Goal: Share content: Share content

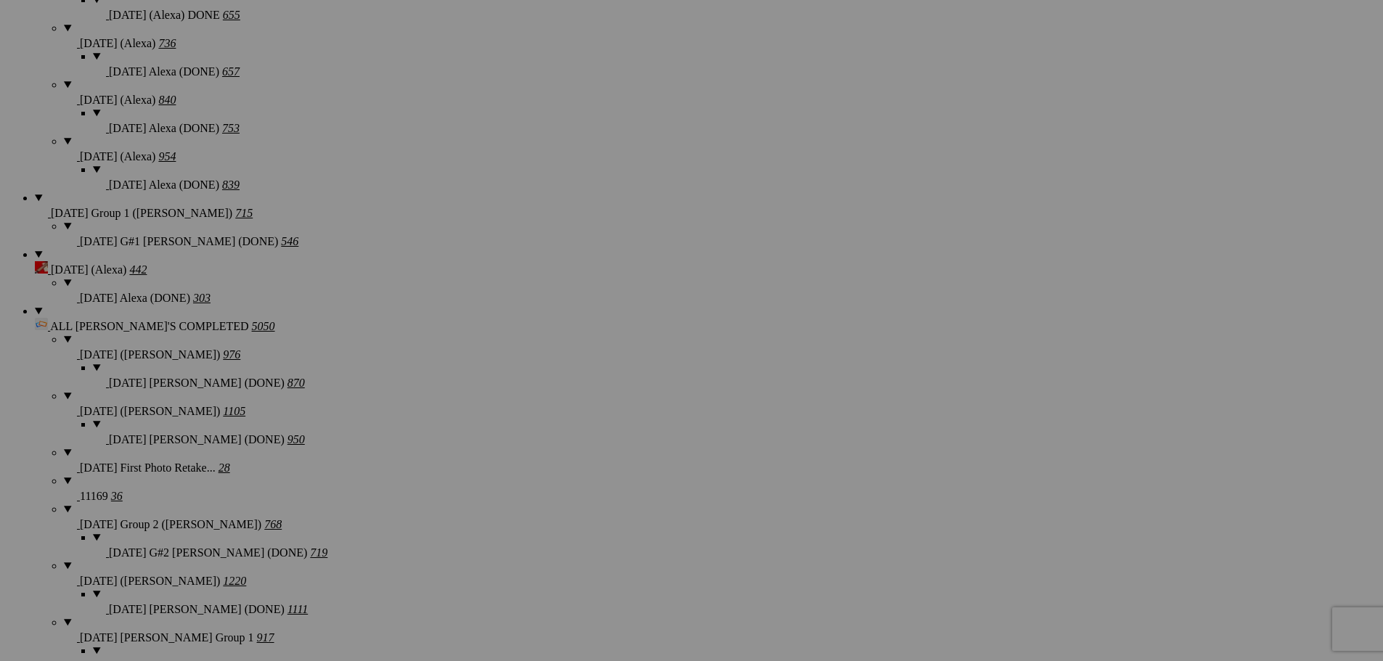
scroll to position [1888, 0]
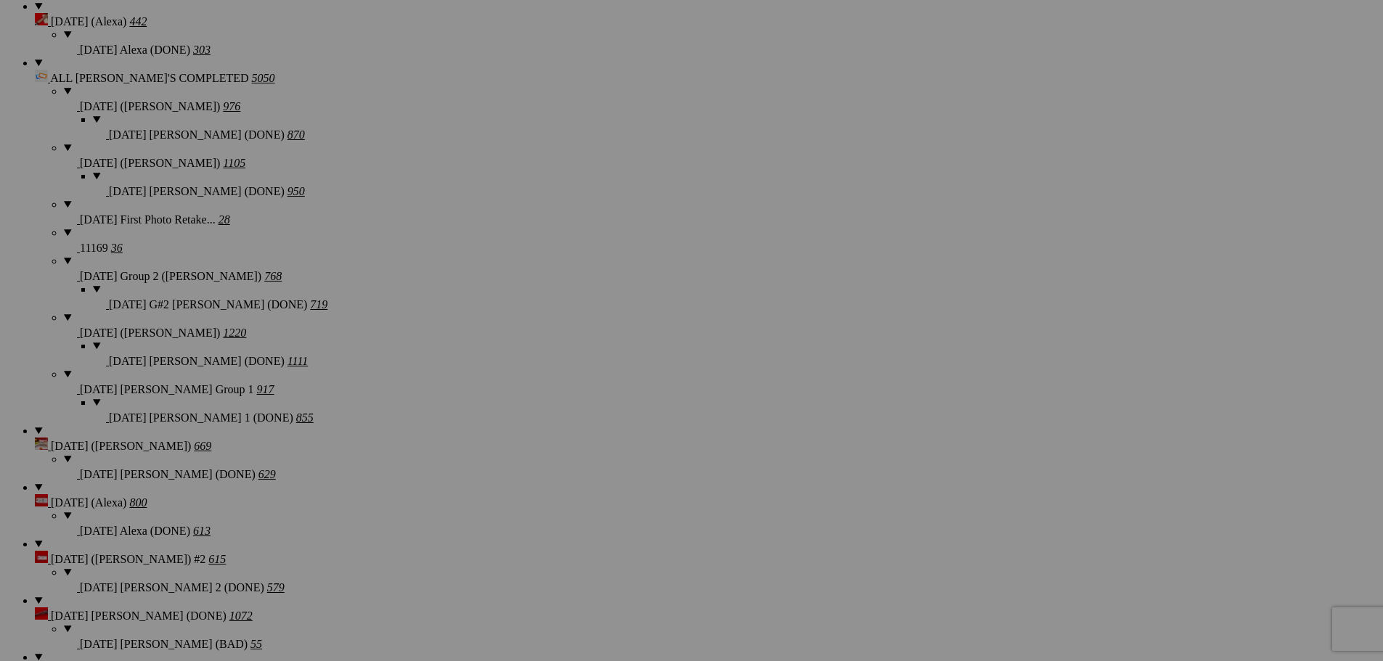
scroll to position [2323, 0]
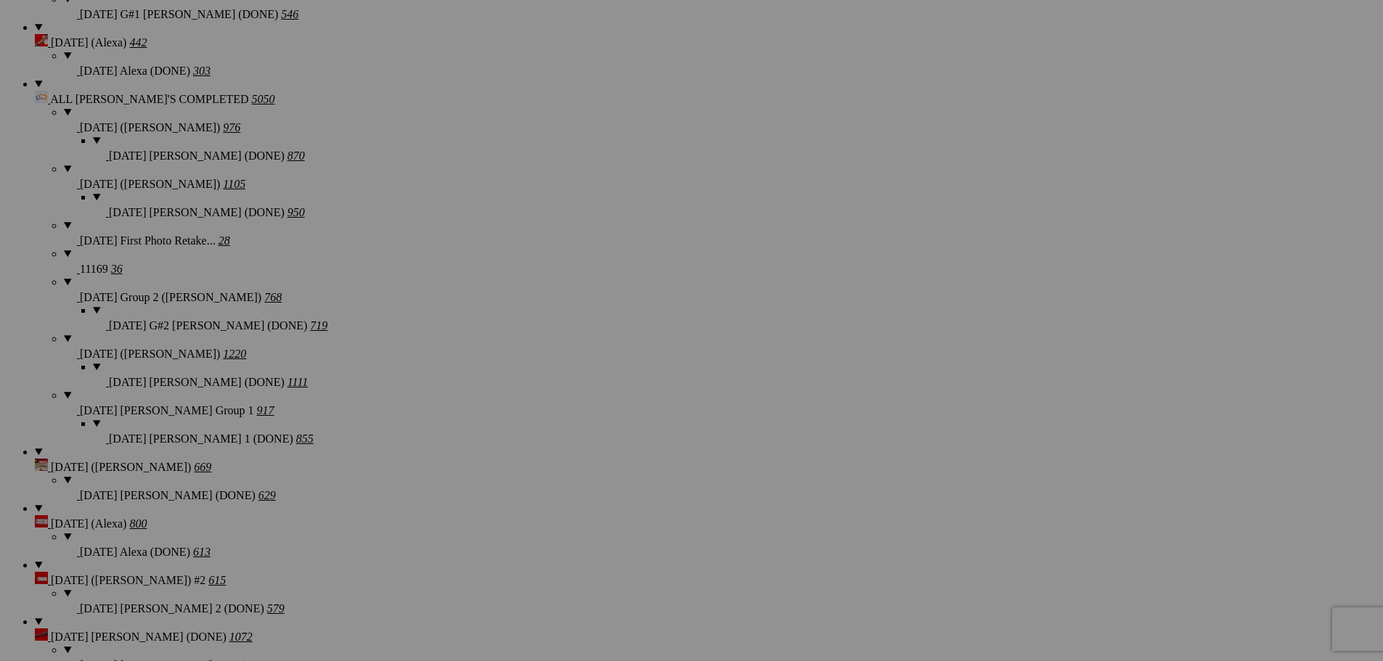
scroll to position [2106, 0]
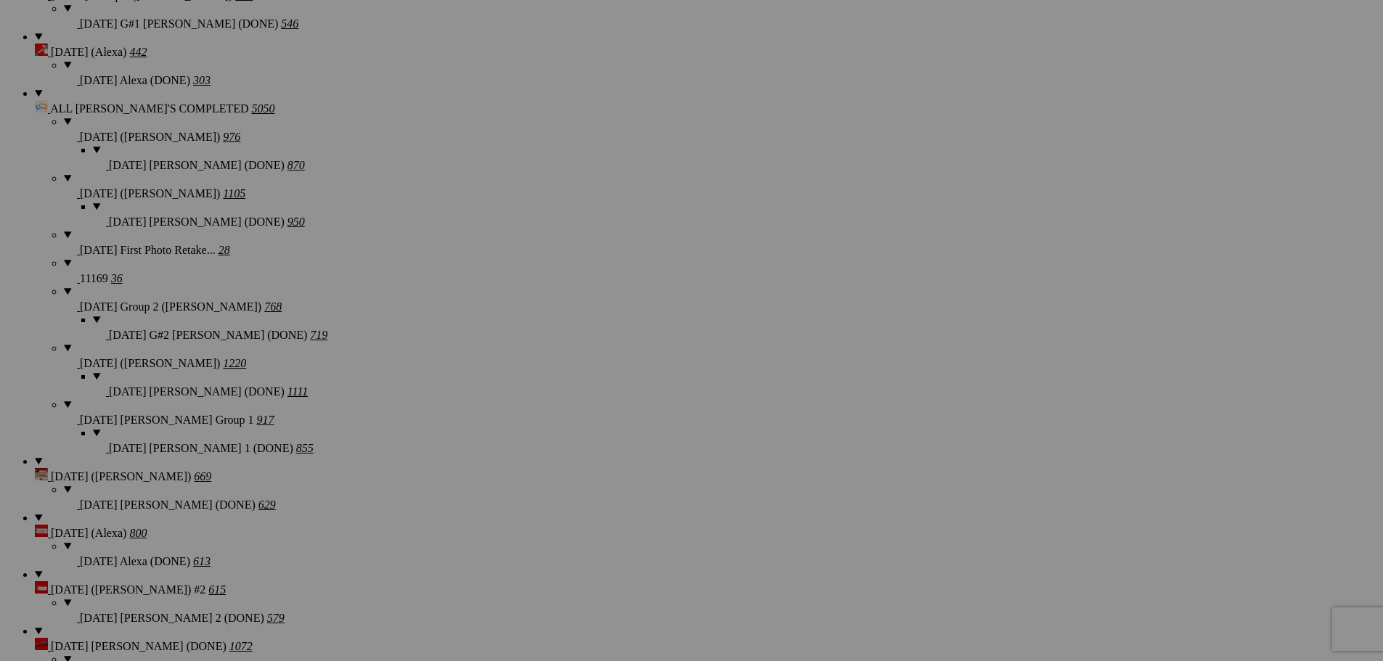
click at [142, 119] on section "Upload Get Adobe® Lightroom® plug-in here Search FEATURED GALLERY Visible Invis…" at bounding box center [692, 542] width 1372 height 4667
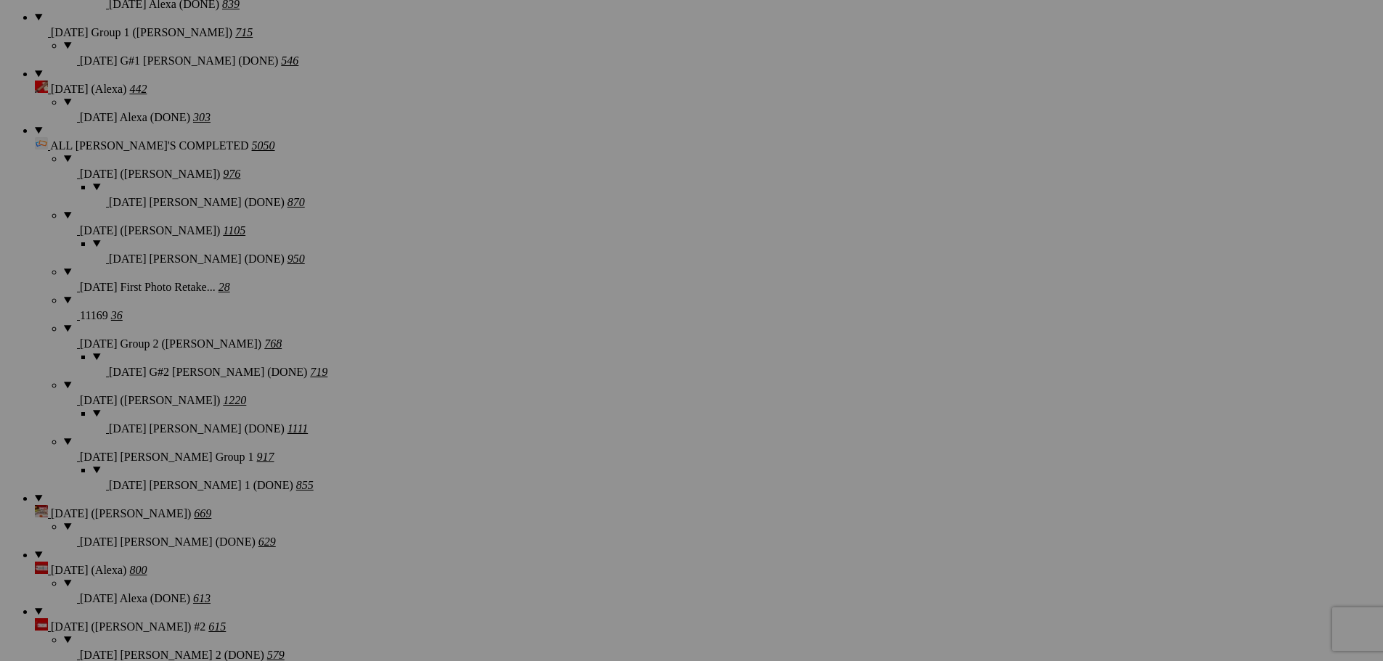
scroll to position [2033, 0]
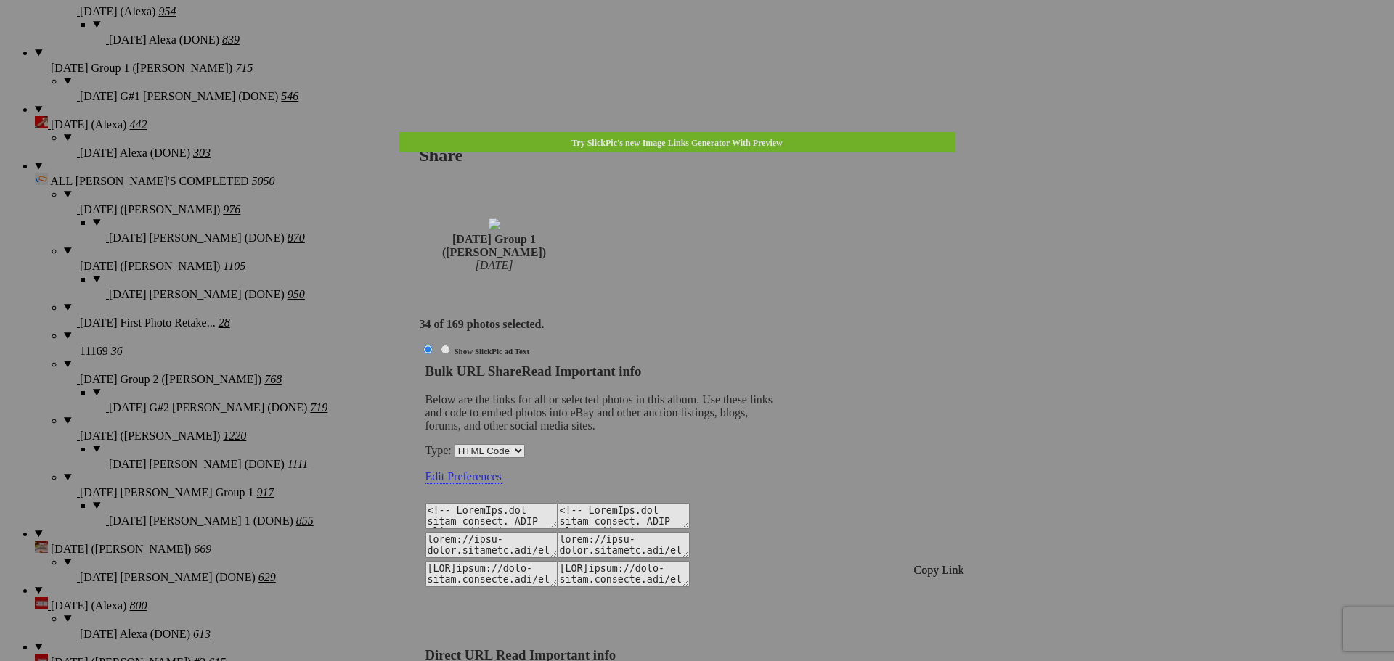
type textarea "<!-- [DOMAIN_NAME] image hosting. HTML Bulk Share code Starts Here --> <div sty…"
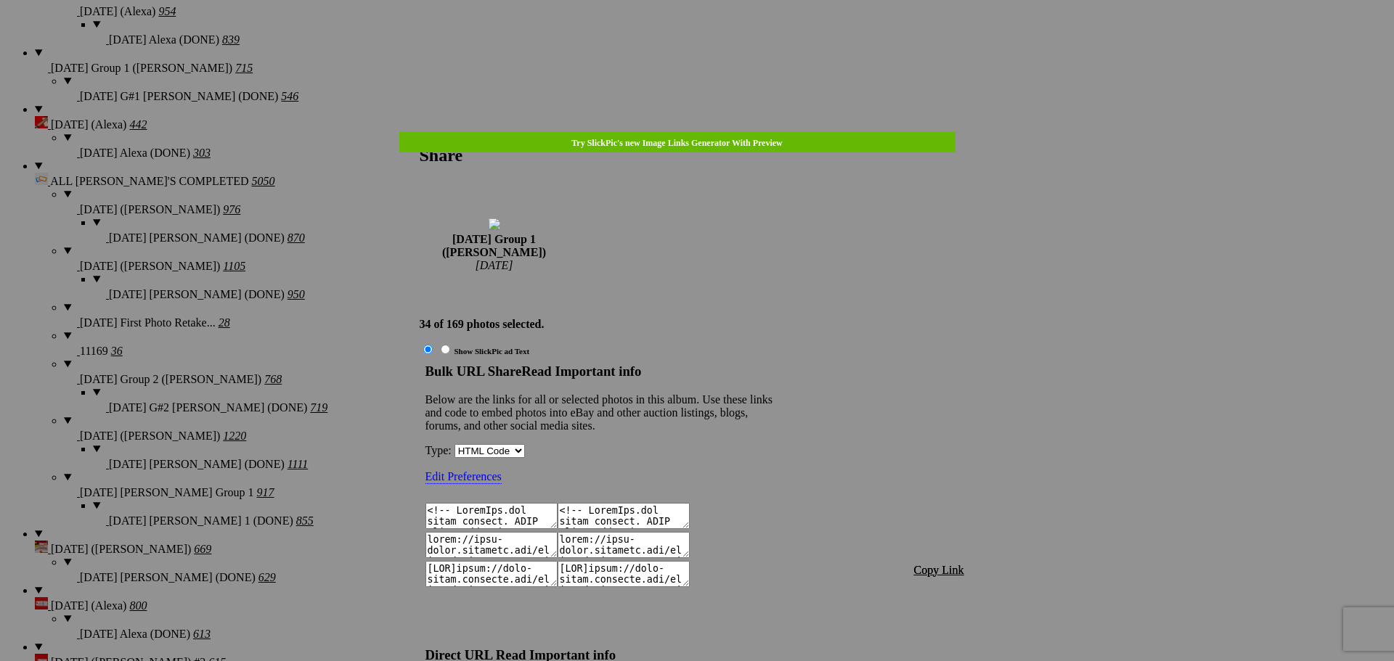
click at [940, 564] on span "Copy Link" at bounding box center [939, 570] width 50 height 12
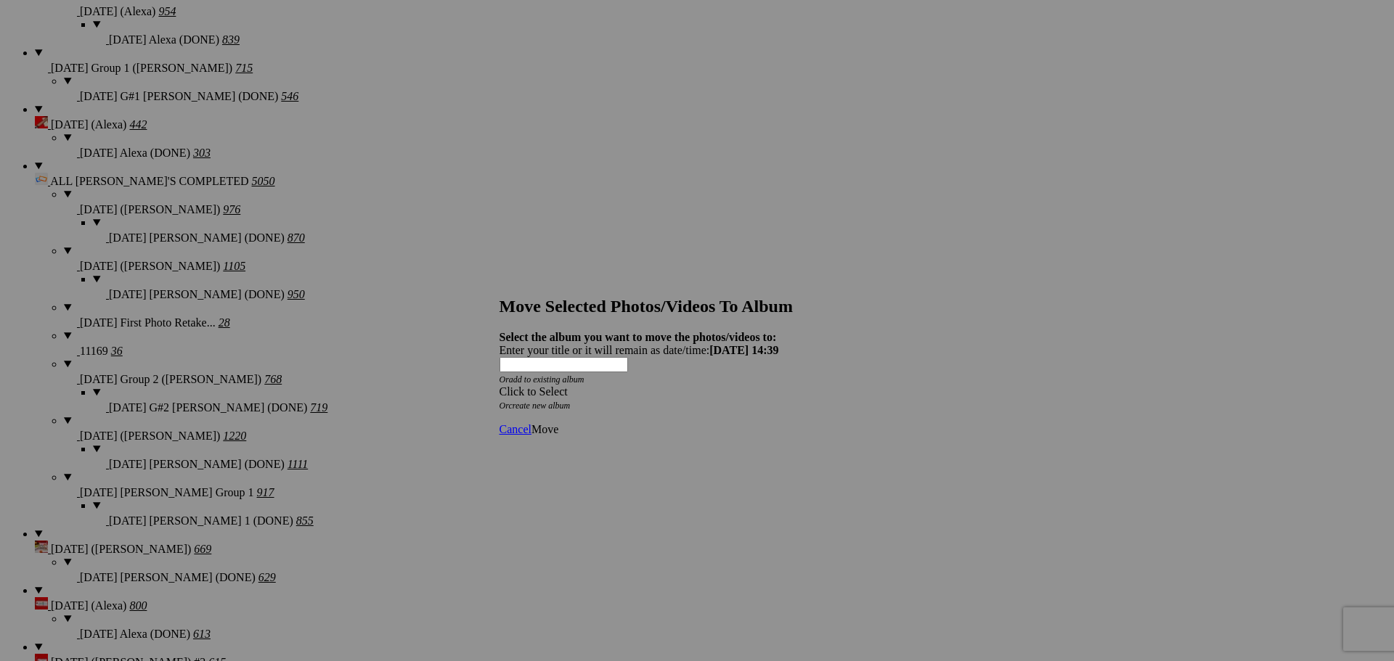
click at [716, 386] on div "Click to Select" at bounding box center [692, 392] width 385 height 13
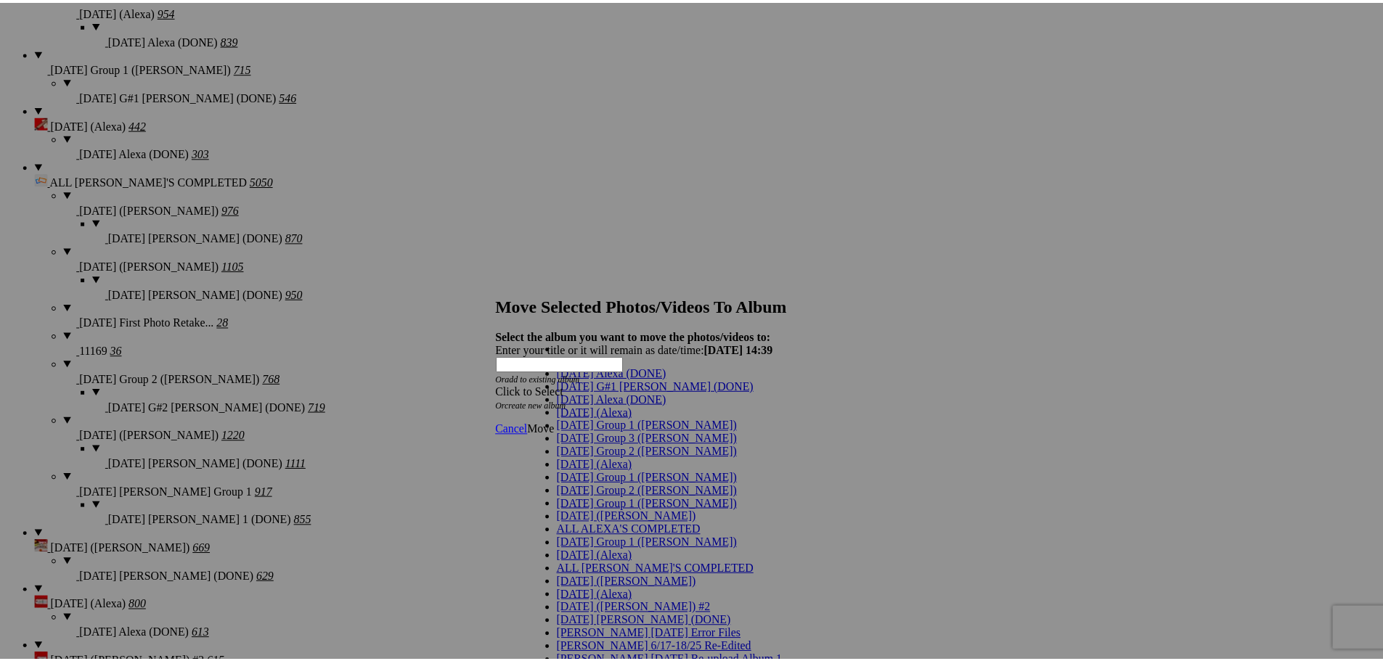
scroll to position [73, 0]
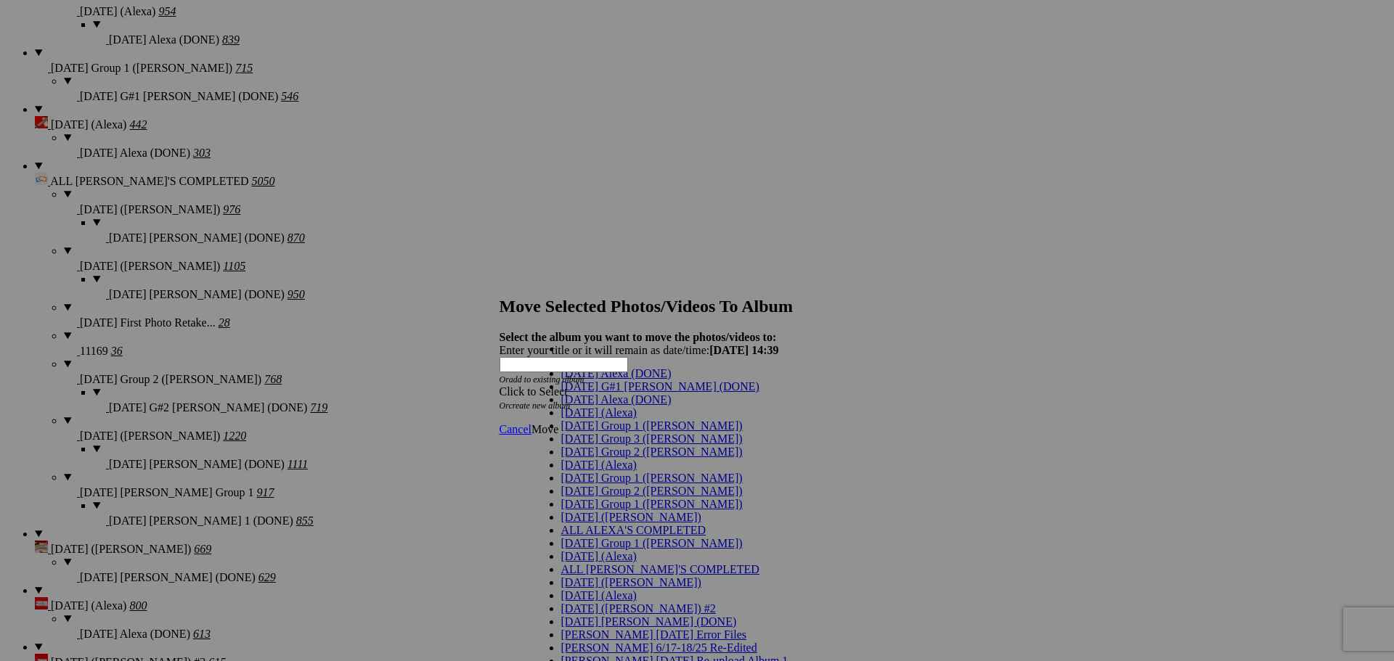
click at [606, 472] on span "[DATE] Group 1 ([PERSON_NAME])" at bounding box center [652, 478] width 182 height 12
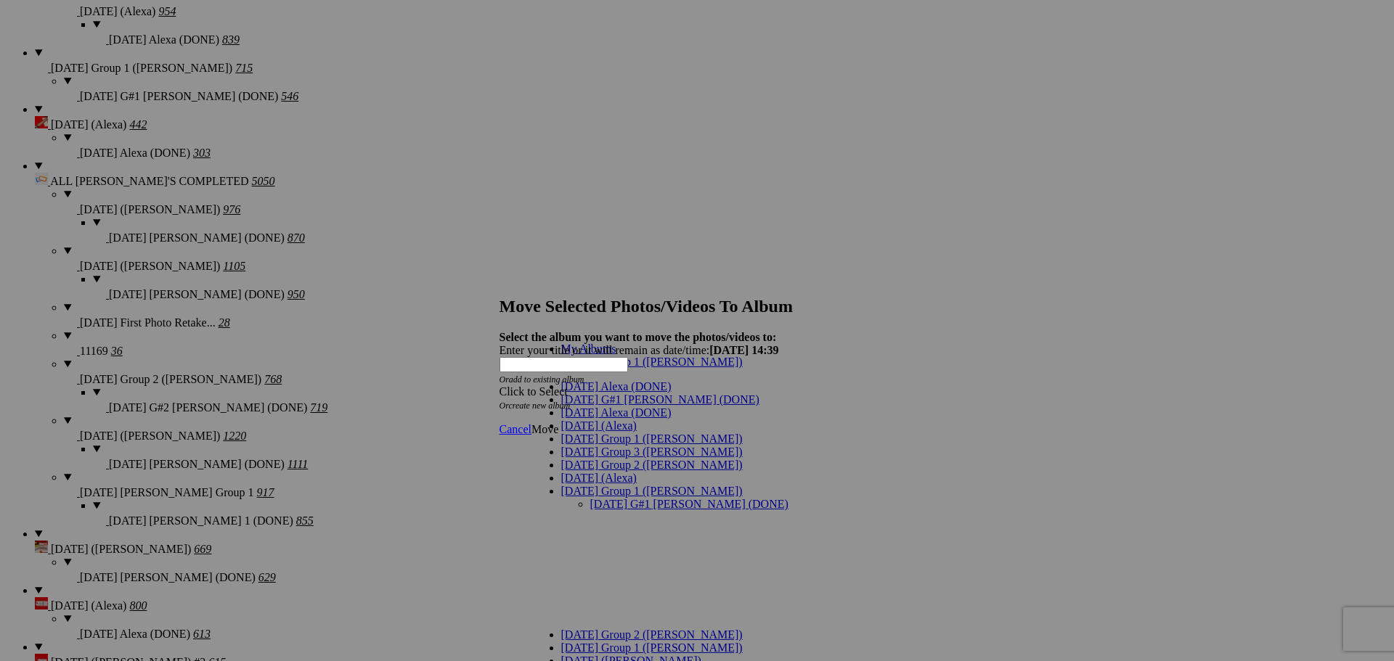
click at [698, 498] on link "[DATE] G#1 [PERSON_NAME] (DONE)" at bounding box center [689, 504] width 198 height 12
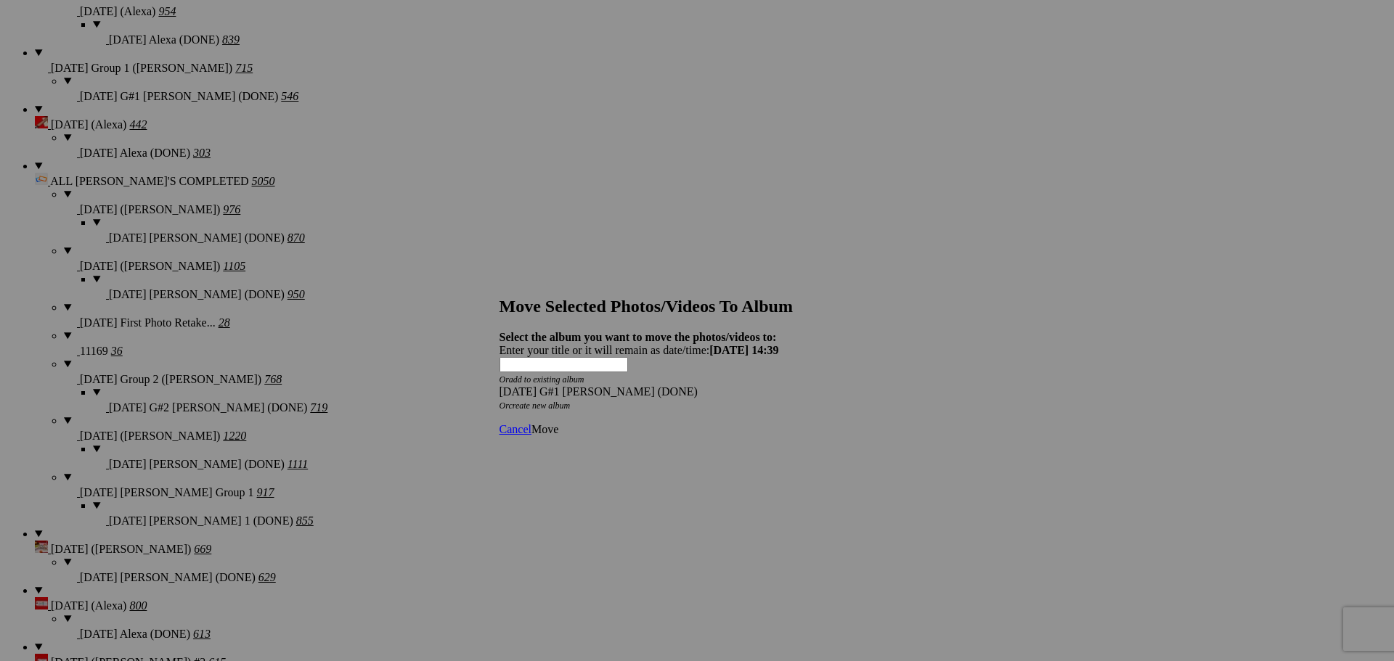
click at [558, 423] on span "Move" at bounding box center [544, 429] width 27 height 12
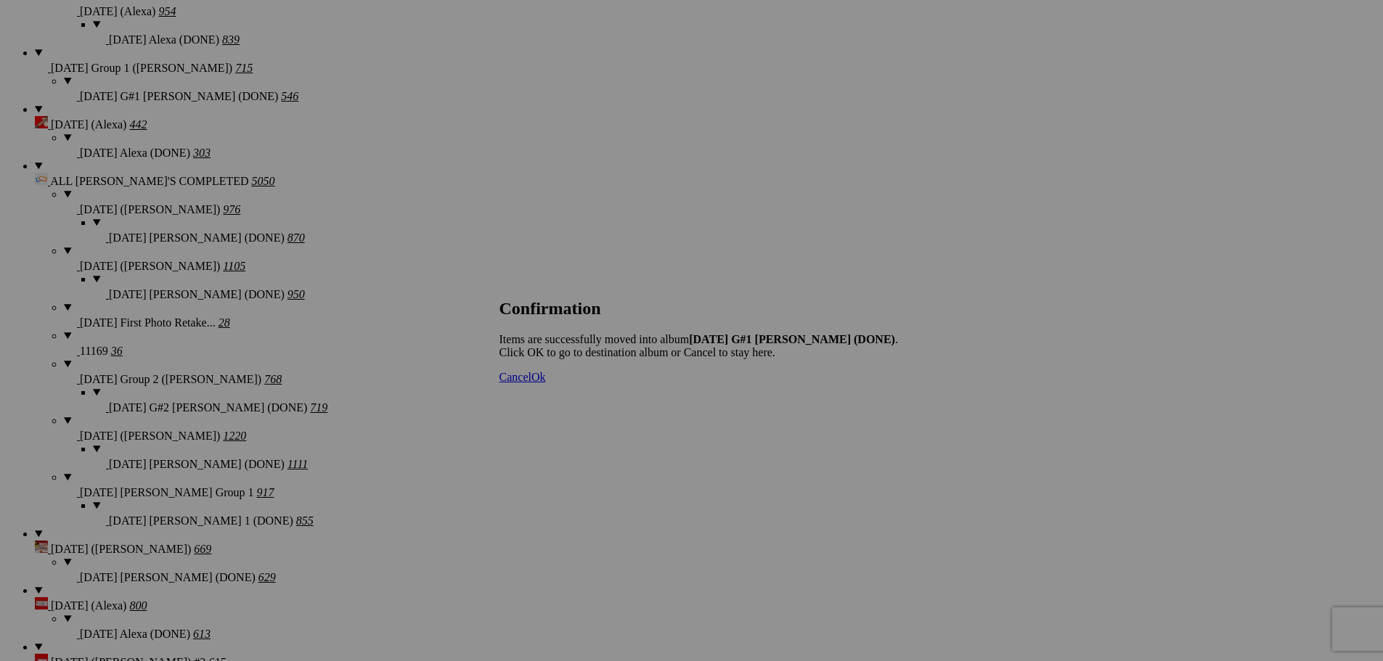
click at [531, 383] on span "Cancel" at bounding box center [516, 377] width 32 height 12
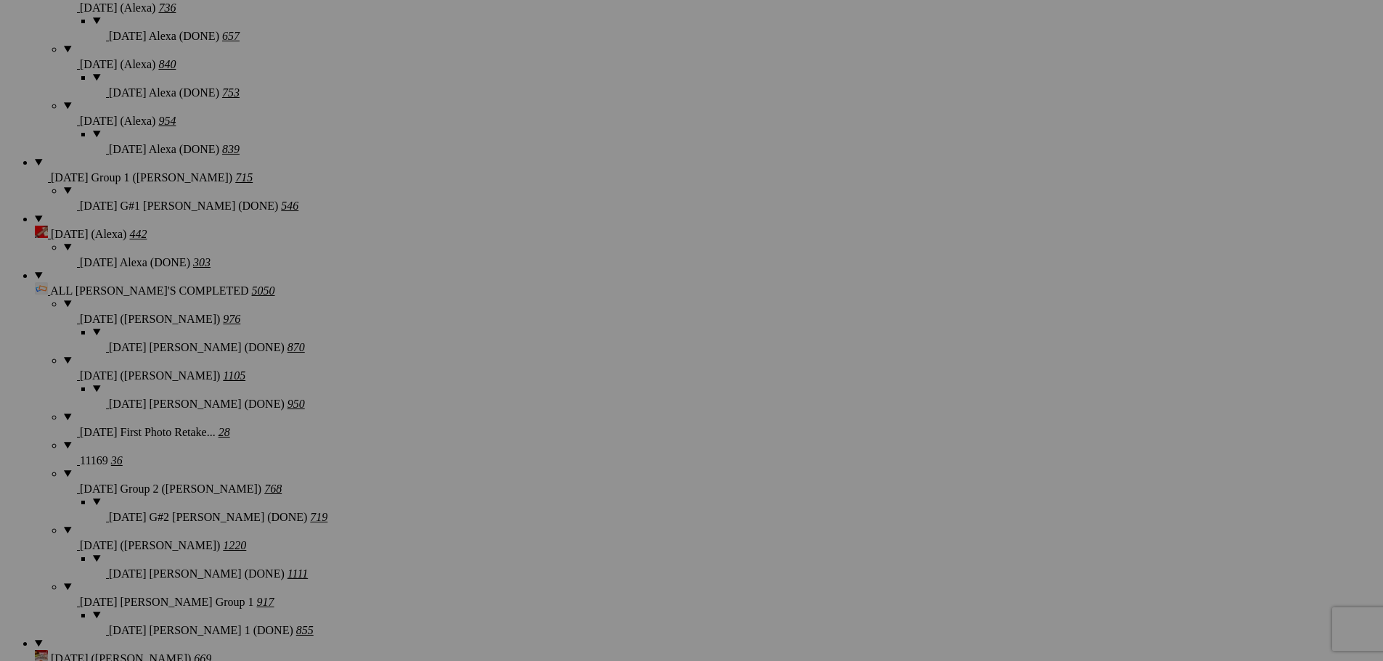
scroll to position [1888, 0]
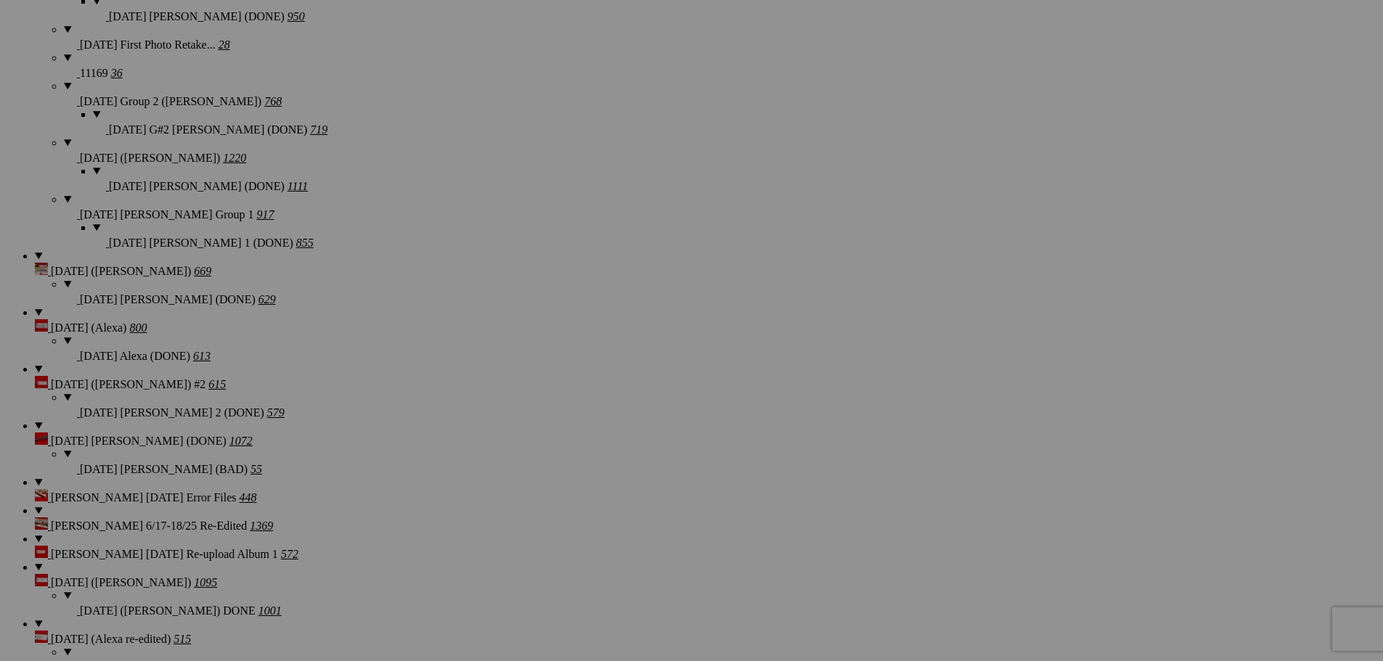
scroll to position [2323, 0]
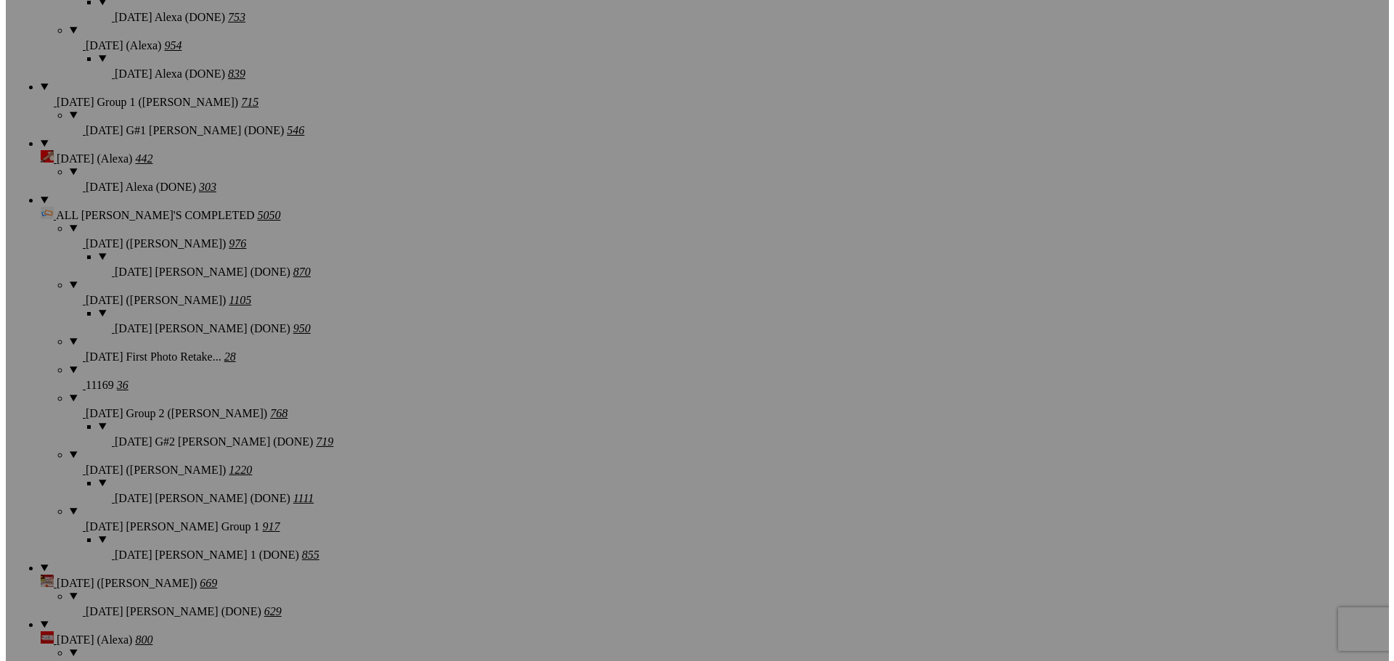
scroll to position [1960, 0]
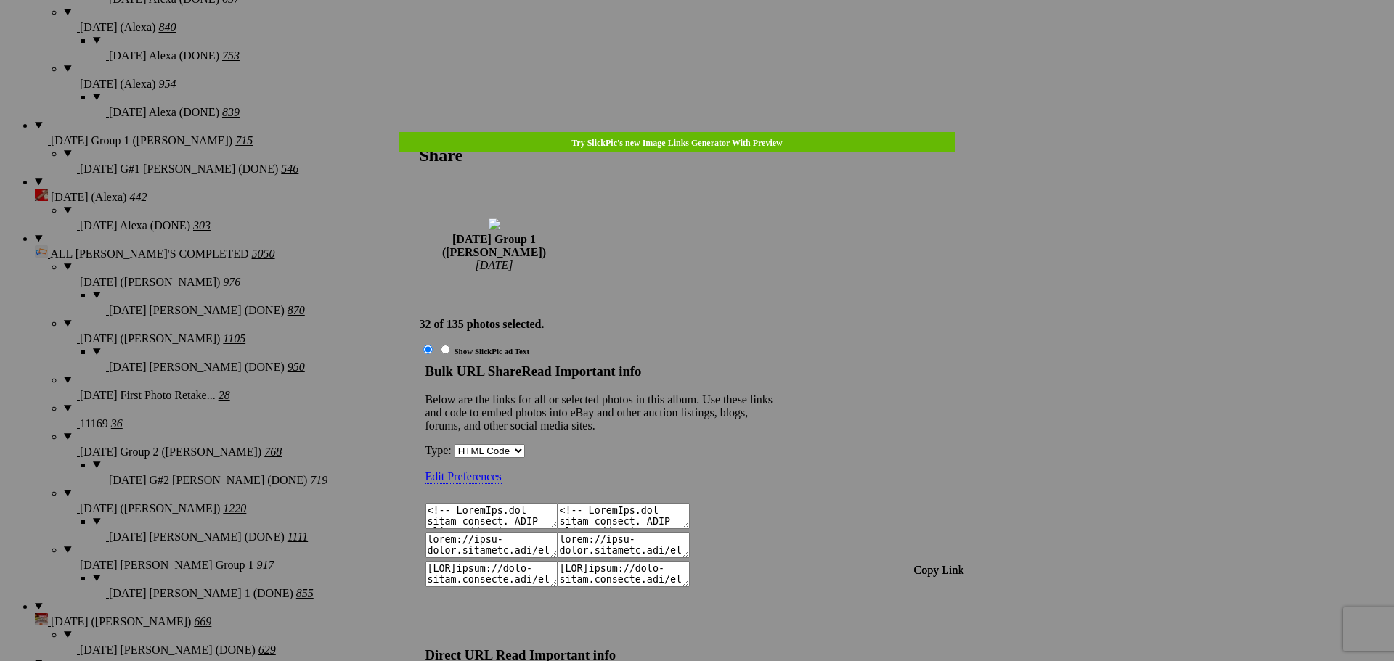
click at [943, 564] on span "Copy Link" at bounding box center [939, 570] width 50 height 12
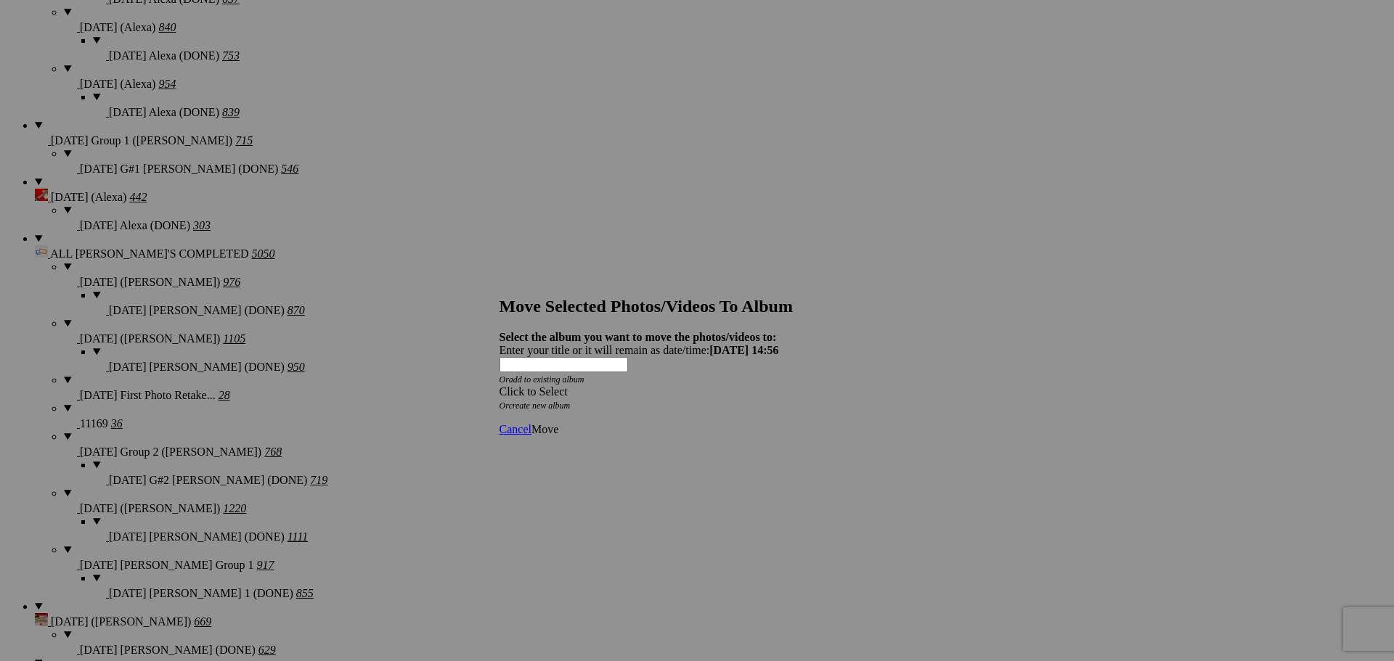
click at [717, 386] on div "Click to Select" at bounding box center [692, 392] width 385 height 13
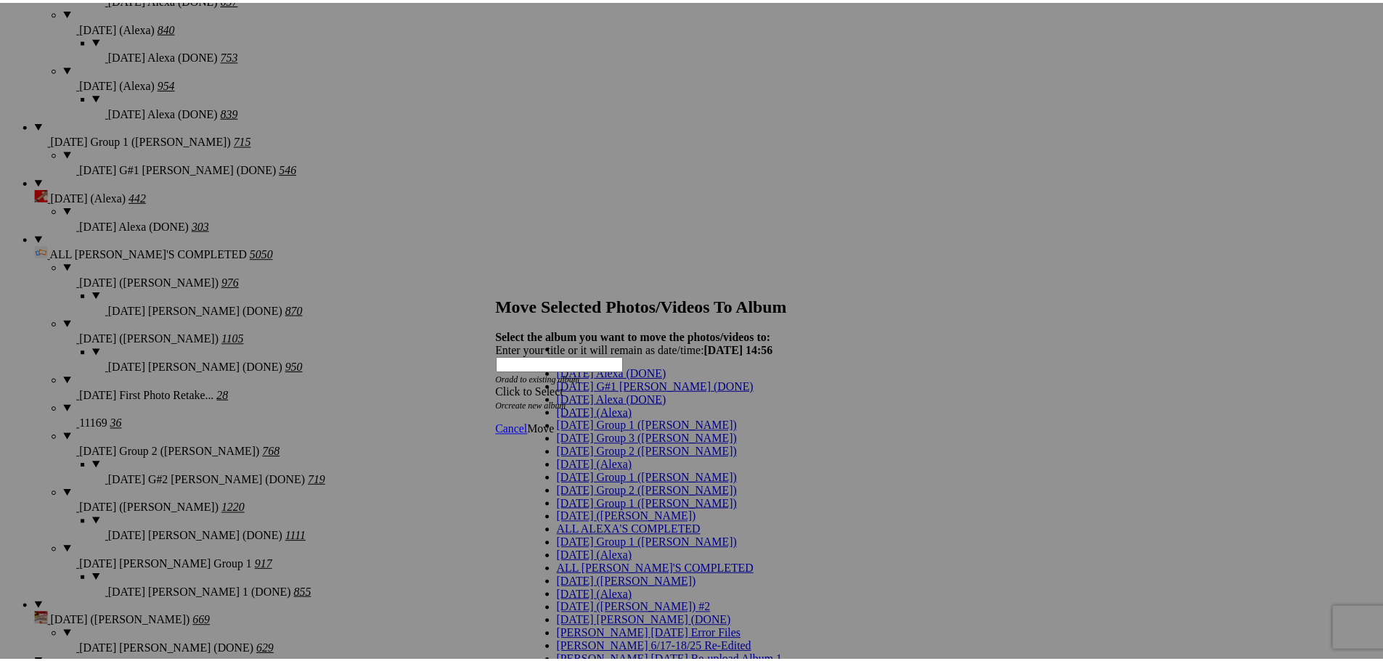
scroll to position [73, 0]
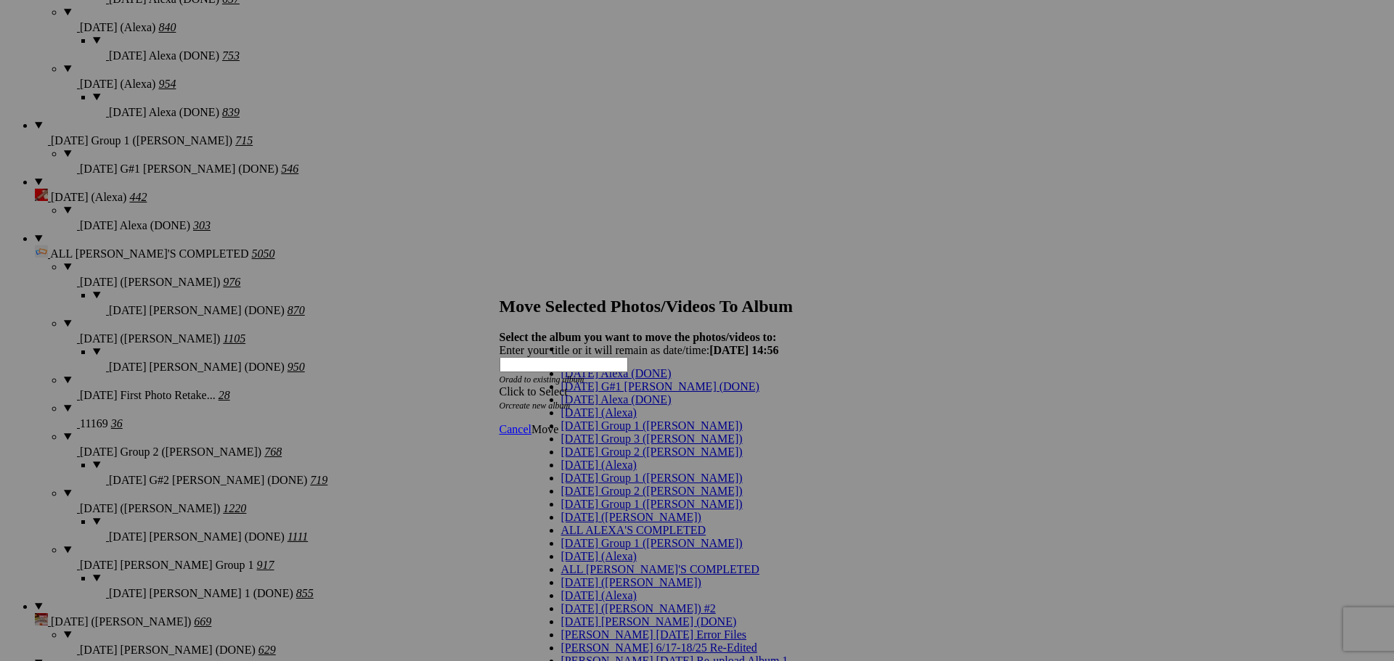
click at [606, 472] on span "[DATE] Group 1 ([PERSON_NAME])" at bounding box center [652, 478] width 182 height 12
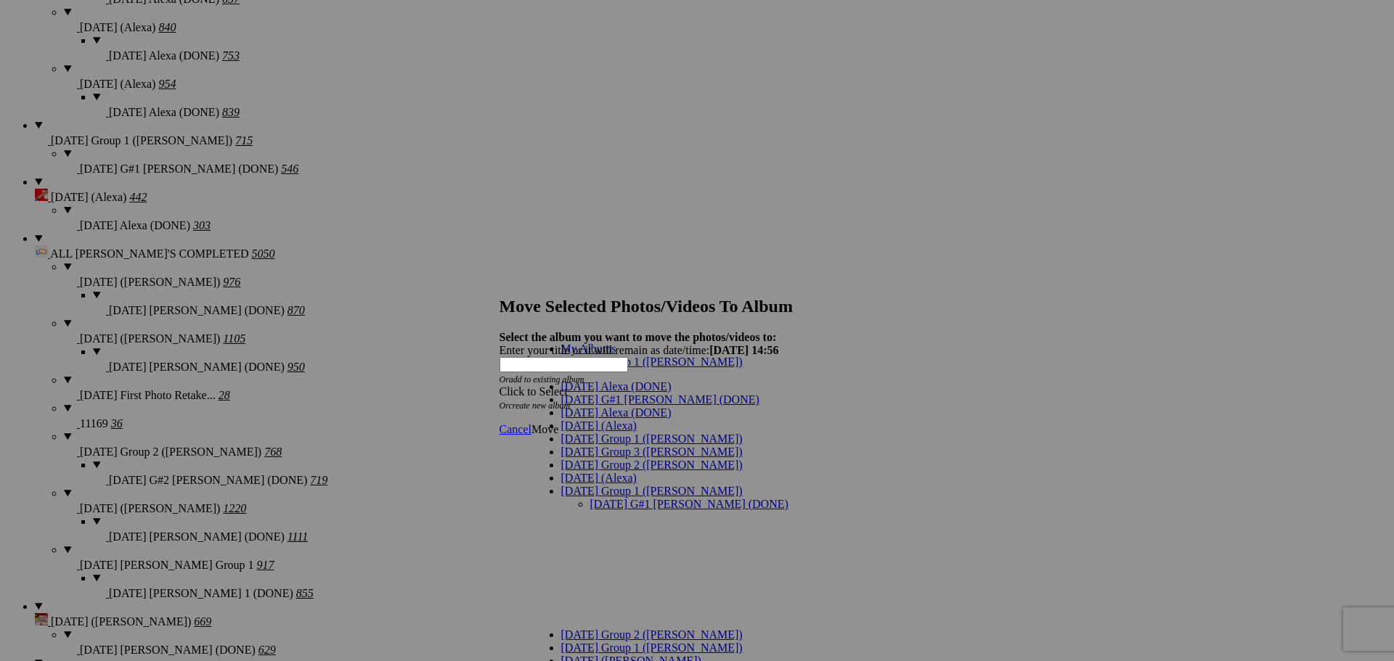
click at [680, 498] on link "[DATE] G#1 [PERSON_NAME] (DONE)" at bounding box center [689, 504] width 198 height 12
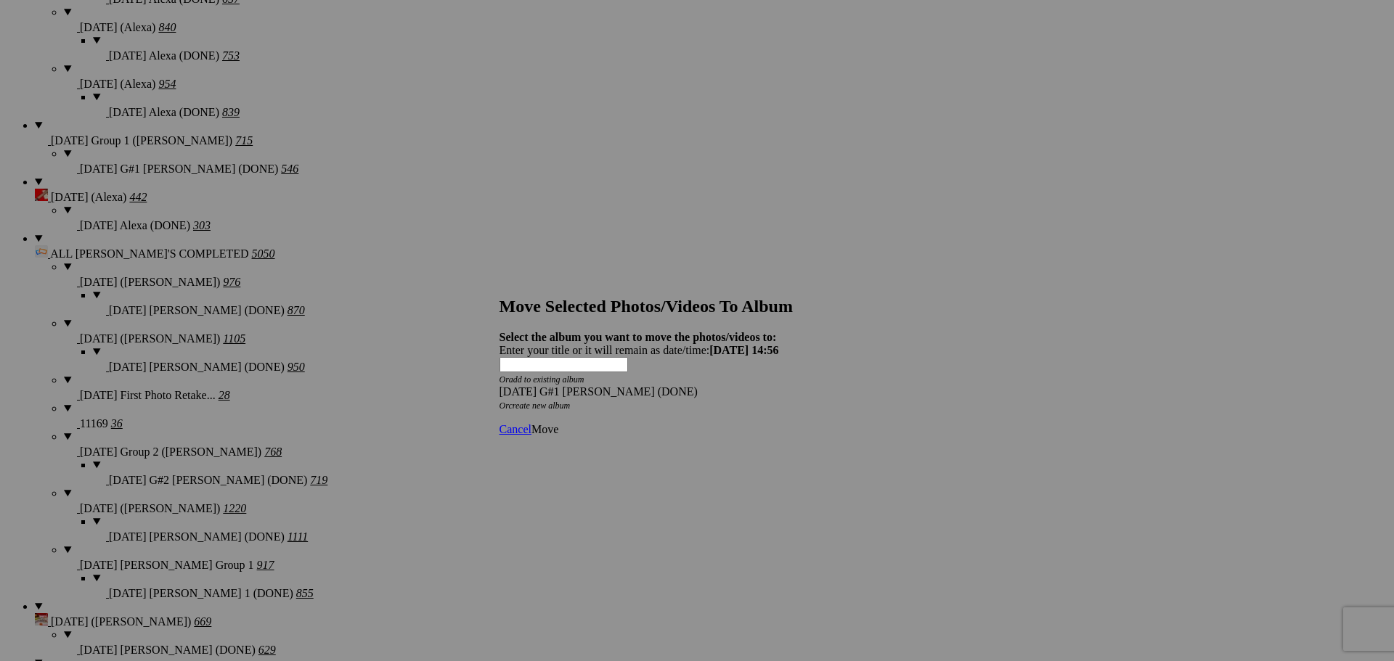
click at [558, 423] on span "Move" at bounding box center [544, 429] width 27 height 12
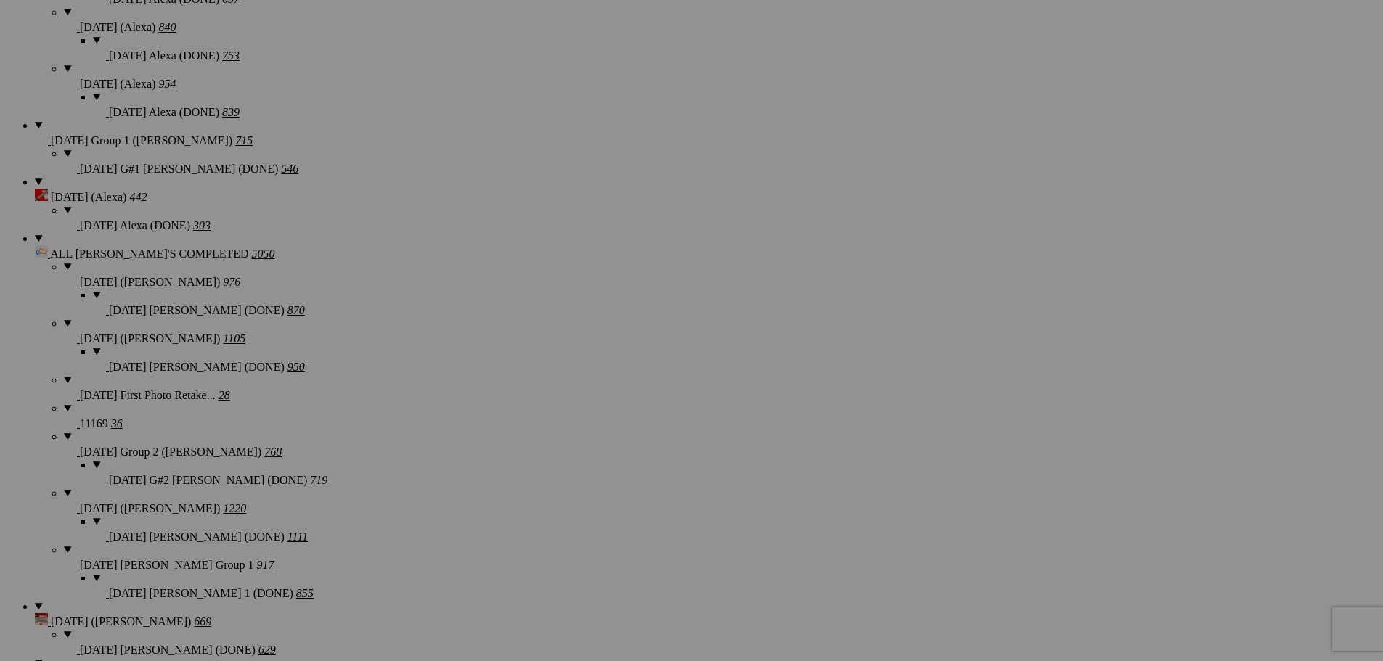
scroll to position [1947, 0]
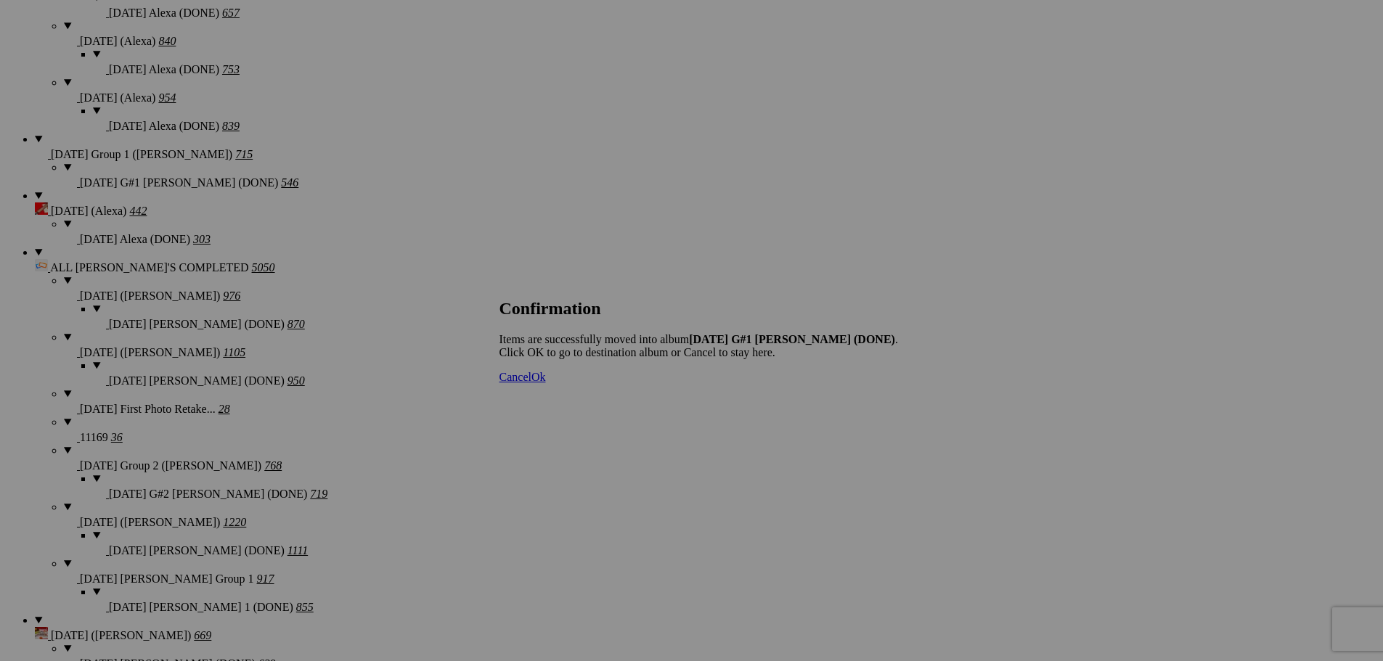
click at [531, 383] on span "Cancel" at bounding box center [516, 377] width 32 height 12
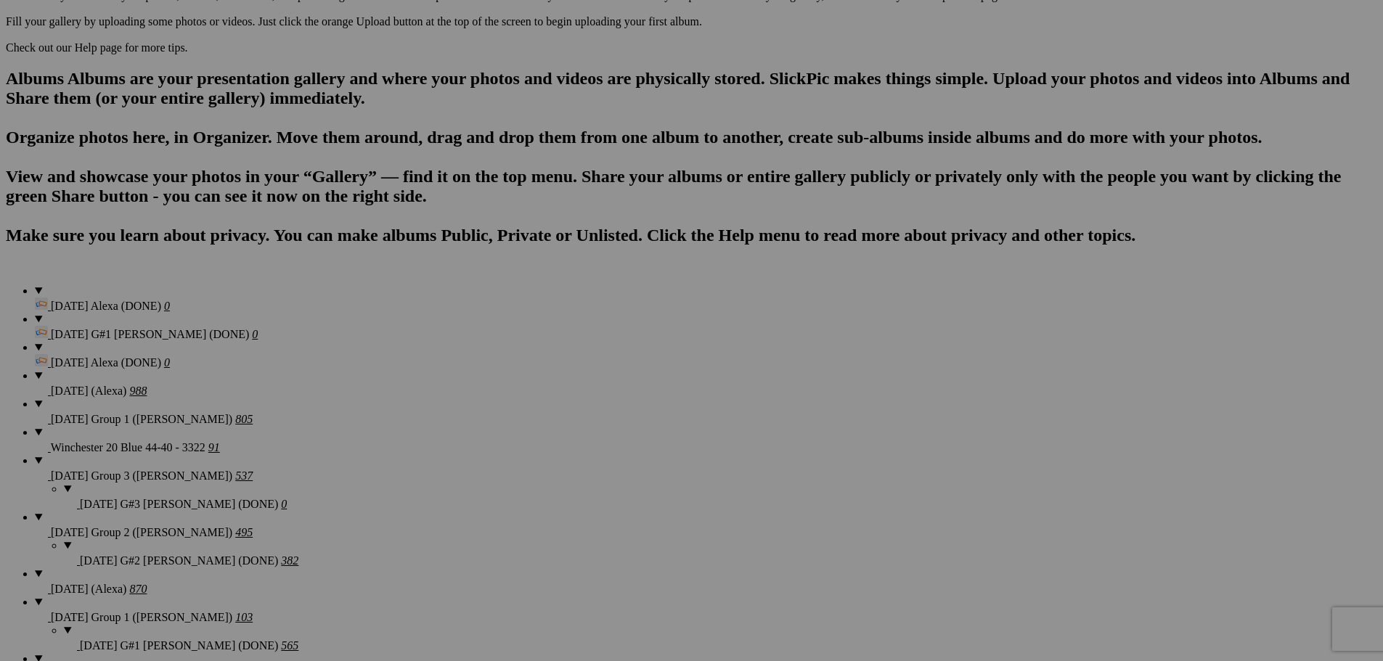
scroll to position [858, 0]
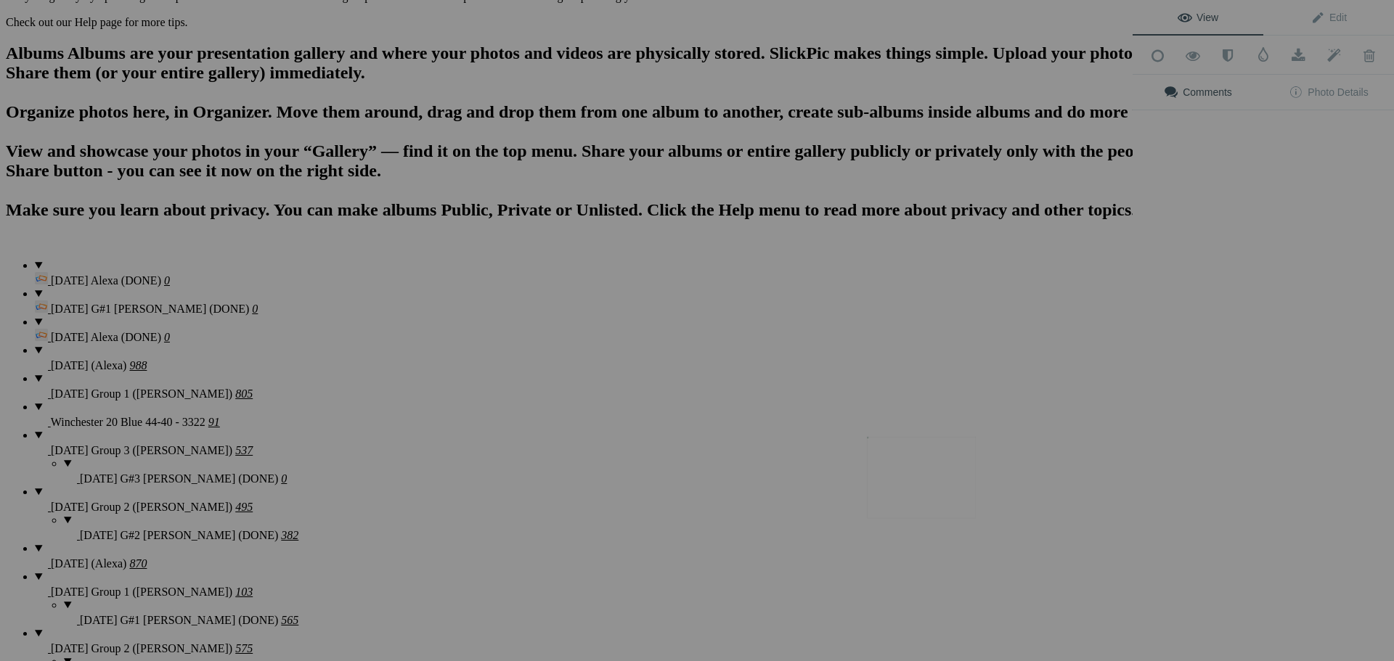
click at [914, 486] on img at bounding box center [921, 478] width 109 height 82
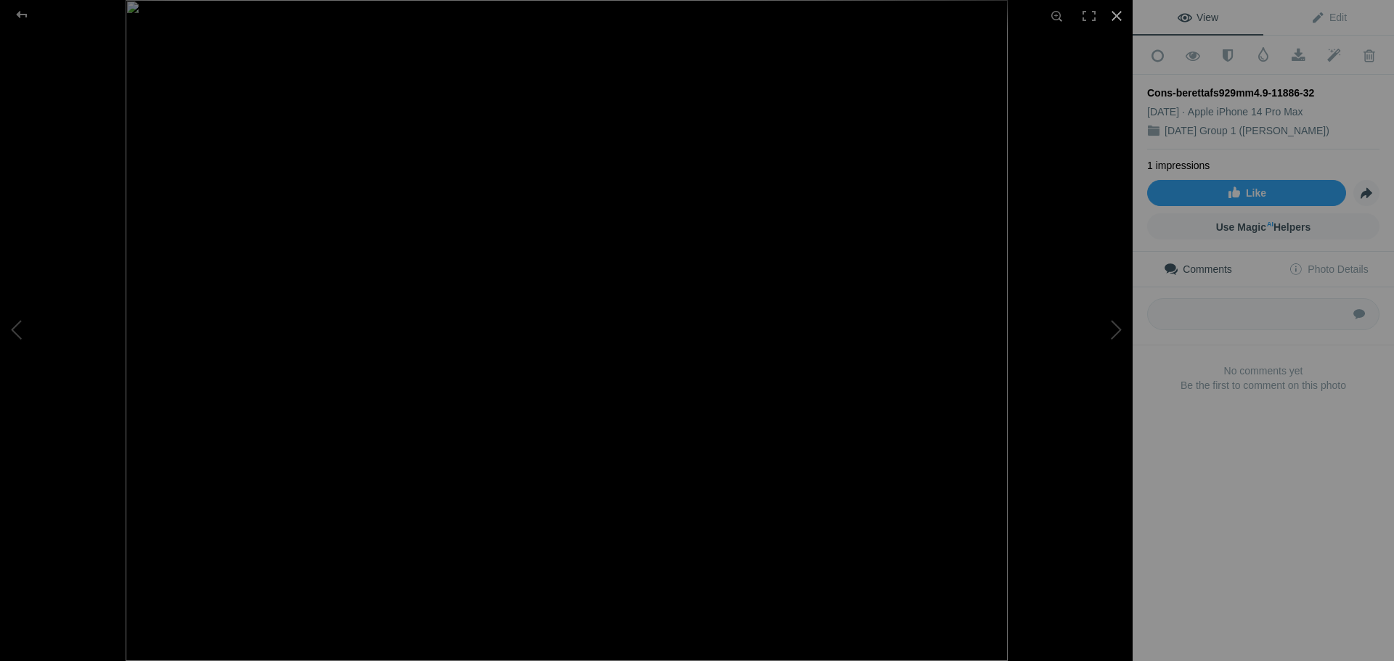
click at [1116, 17] on div at bounding box center [1117, 16] width 32 height 32
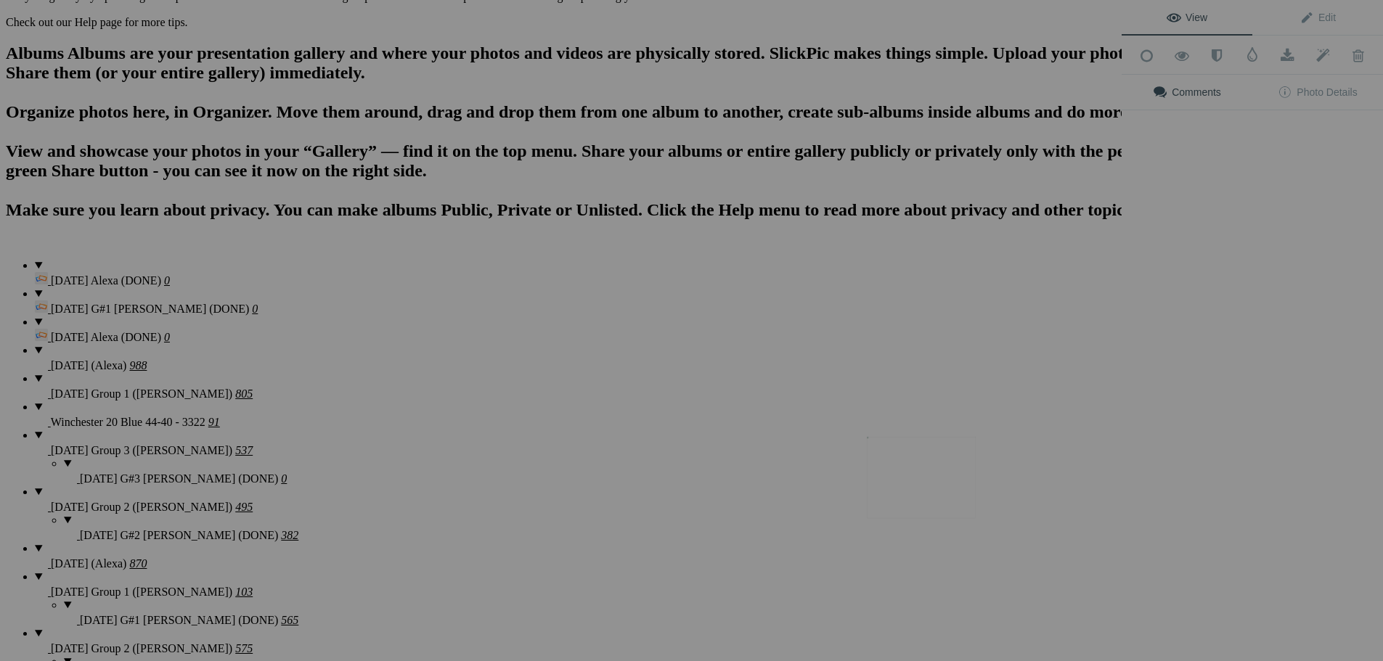
click at [918, 476] on img at bounding box center [921, 478] width 109 height 82
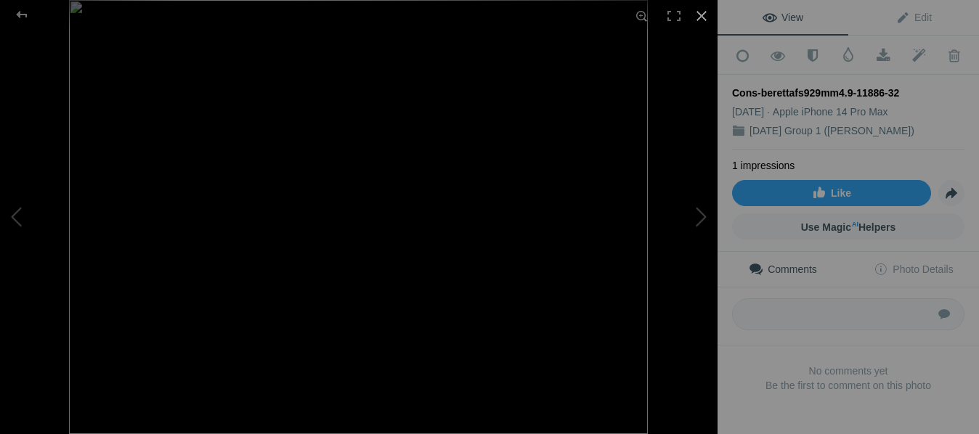
click at [699, 15] on div at bounding box center [701, 16] width 32 height 32
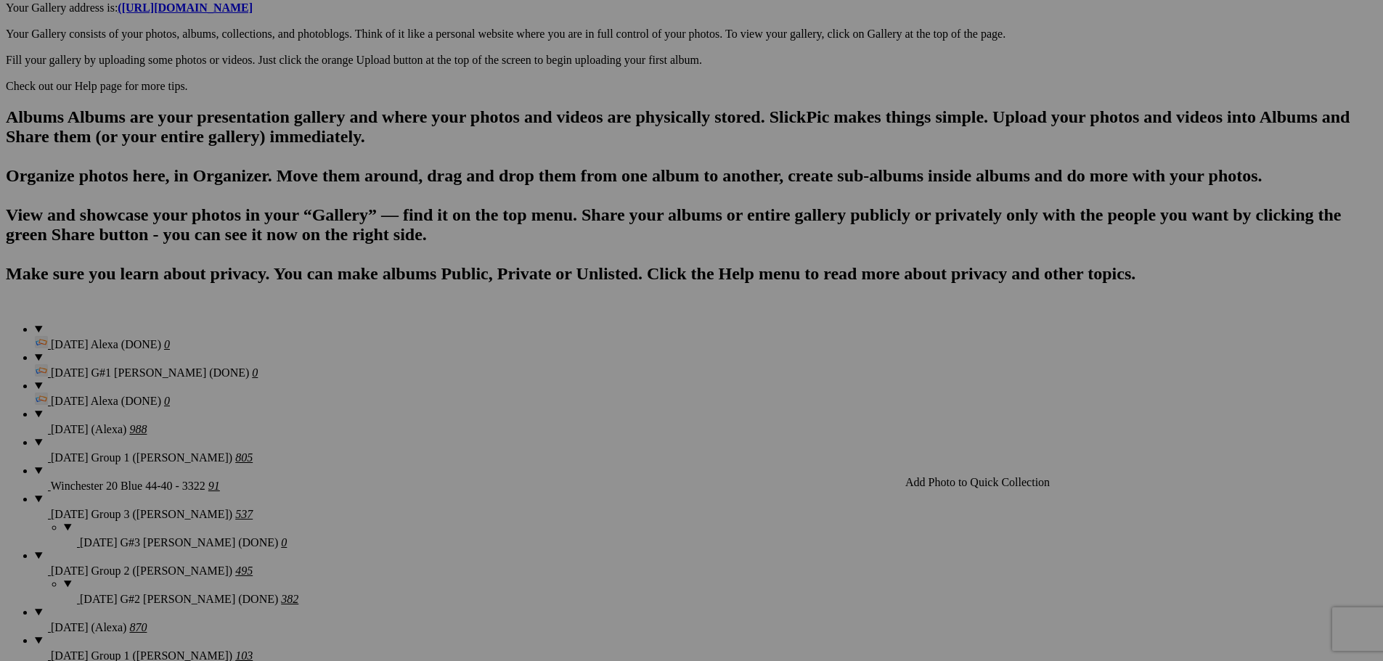
scroll to position [785, 0]
